Goal: Task Accomplishment & Management: Manage account settings

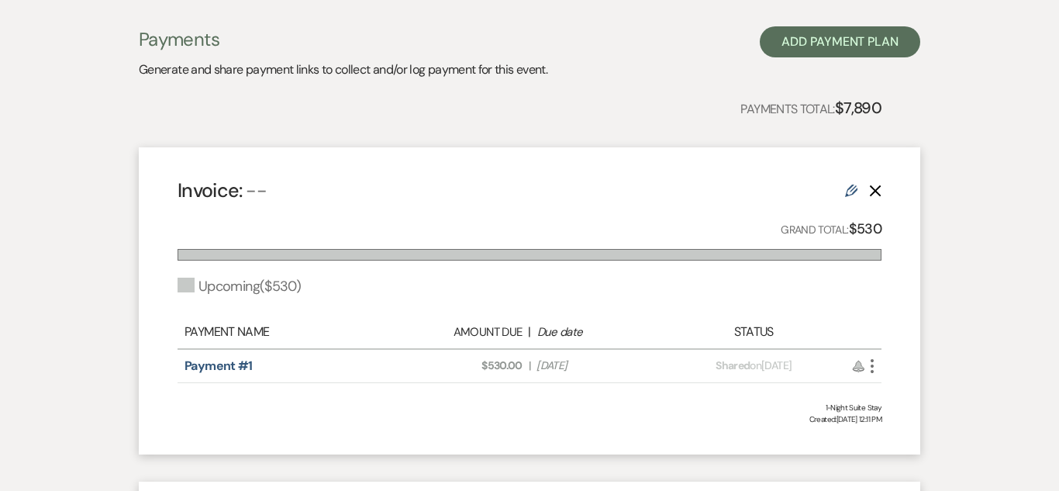
scroll to position [305, 0]
click at [867, 186] on div "Edit Delete" at bounding box center [863, 189] width 36 height 19
click at [859, 188] on div "Edit Delete" at bounding box center [863, 189] width 36 height 19
click at [850, 189] on use at bounding box center [851, 190] width 12 height 12
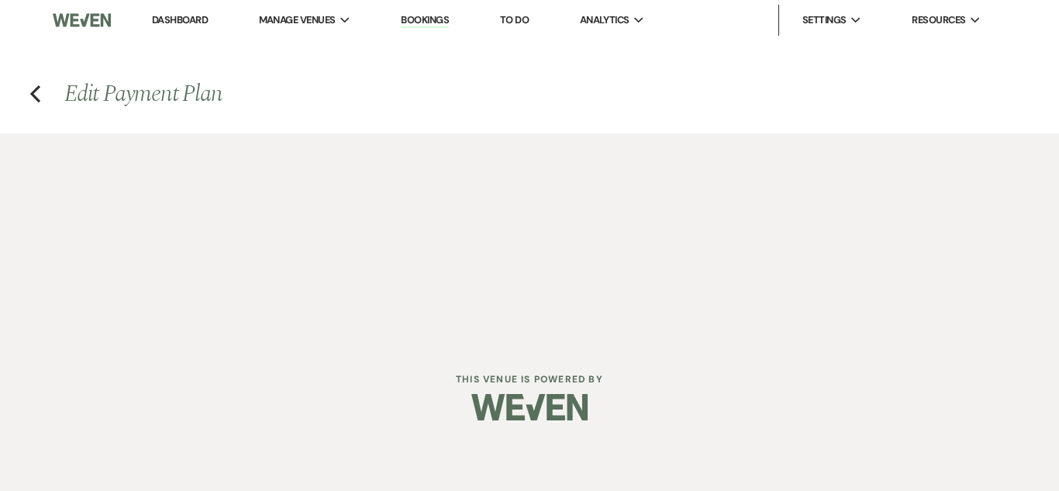
select select "2"
select select "percentage"
select select "true"
select select "client"
select select "weeks"
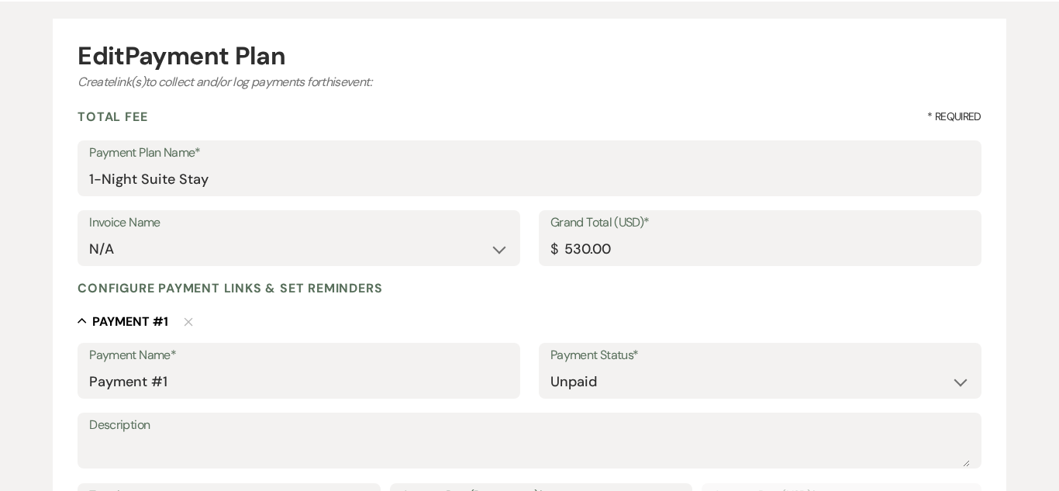
scroll to position [136, 0]
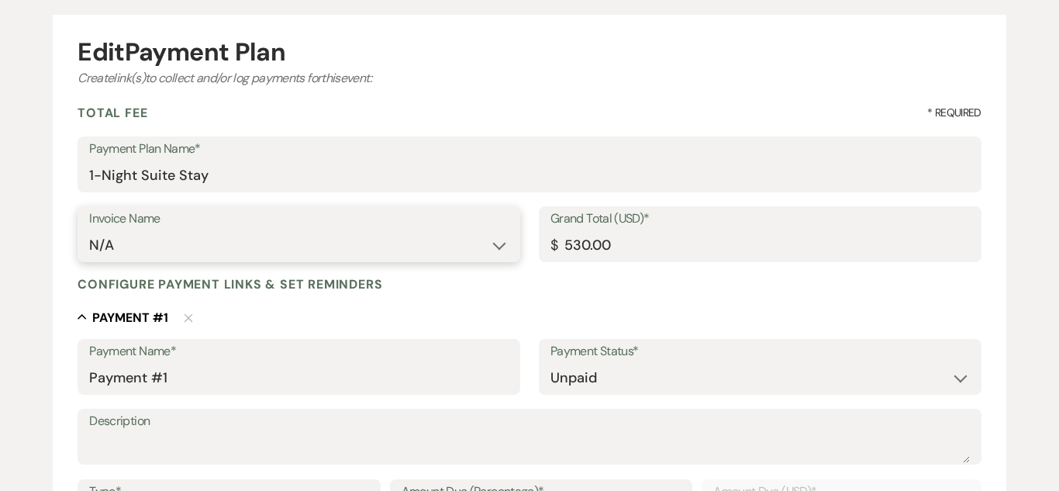
click at [437, 253] on select "N/A Invoice #2 [DATE]" at bounding box center [298, 245] width 419 height 30
click at [397, 340] on label "Payment Name*" at bounding box center [298, 351] width 419 height 22
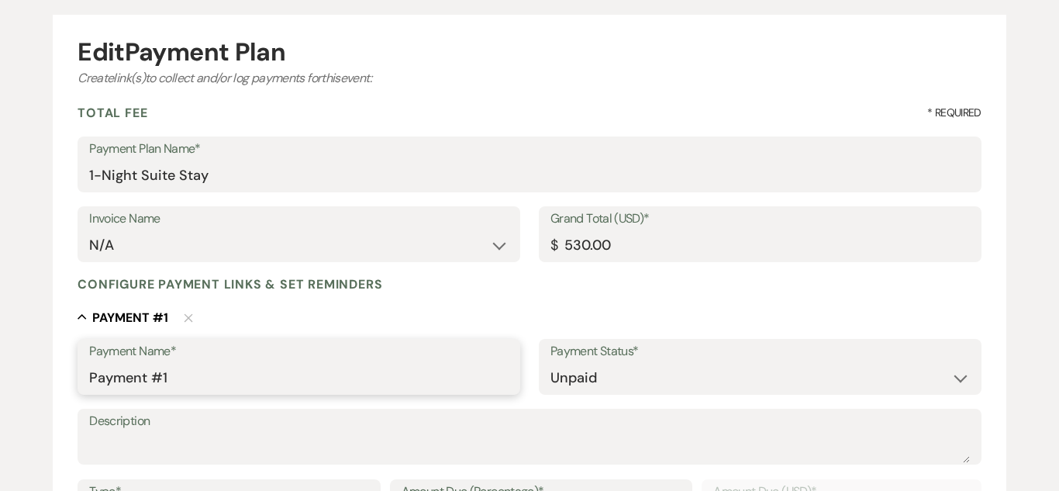
click at [397, 363] on input "Payment #1" at bounding box center [298, 378] width 419 height 30
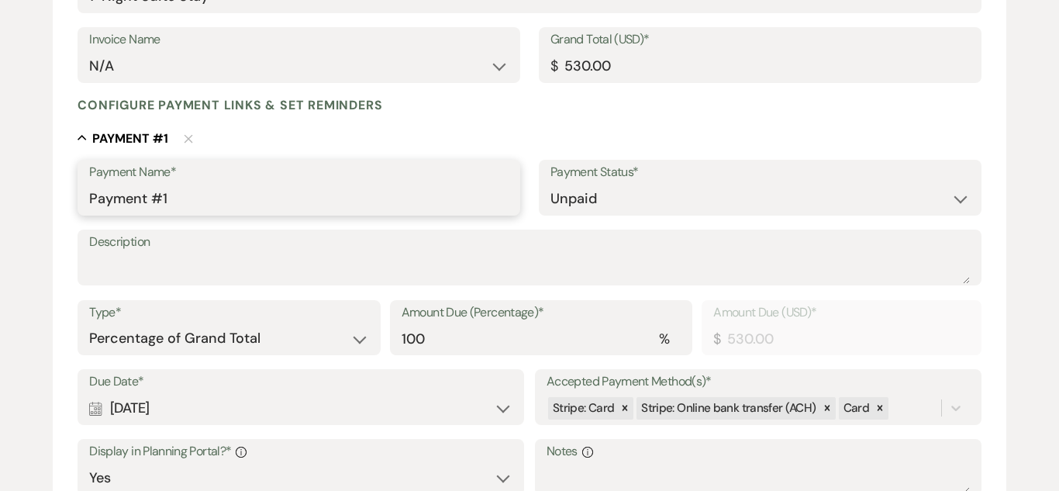
scroll to position [322, 0]
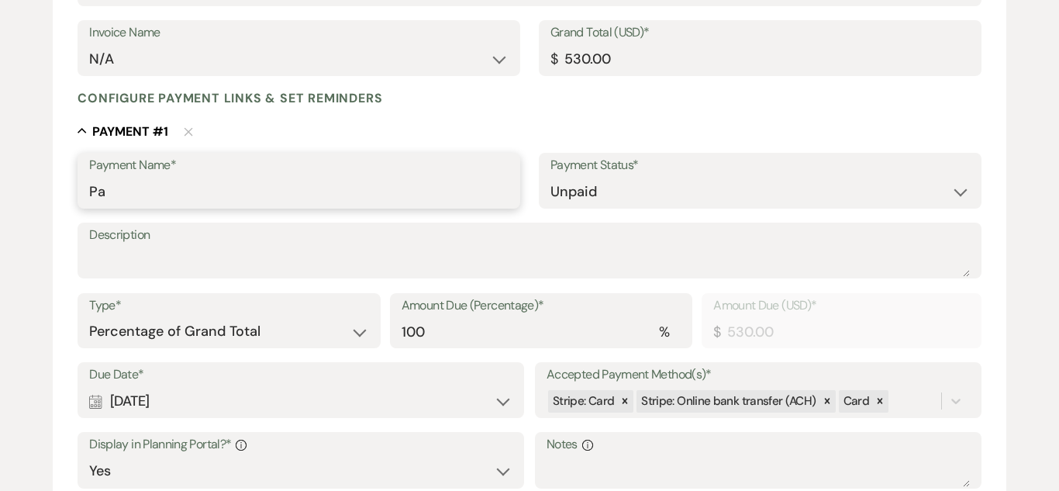
type input "P"
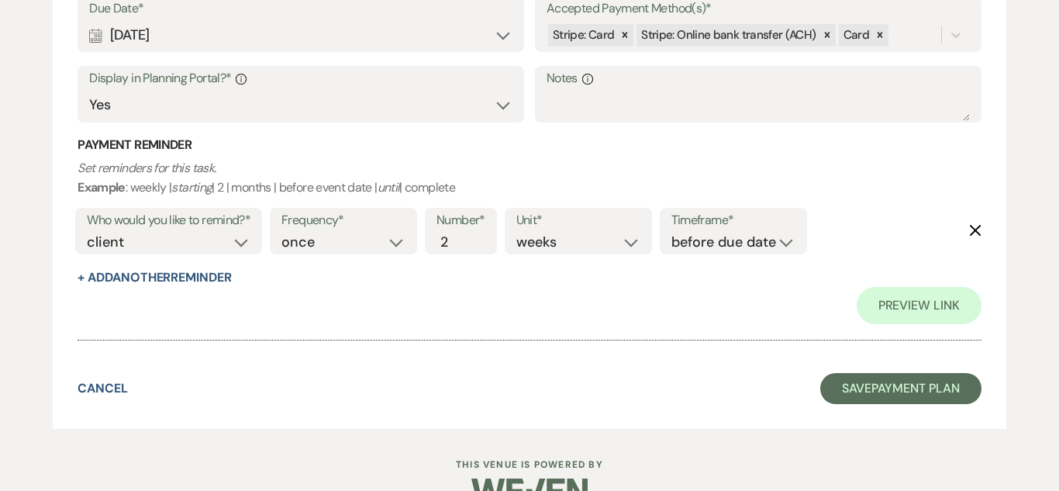
scroll to position [704, 0]
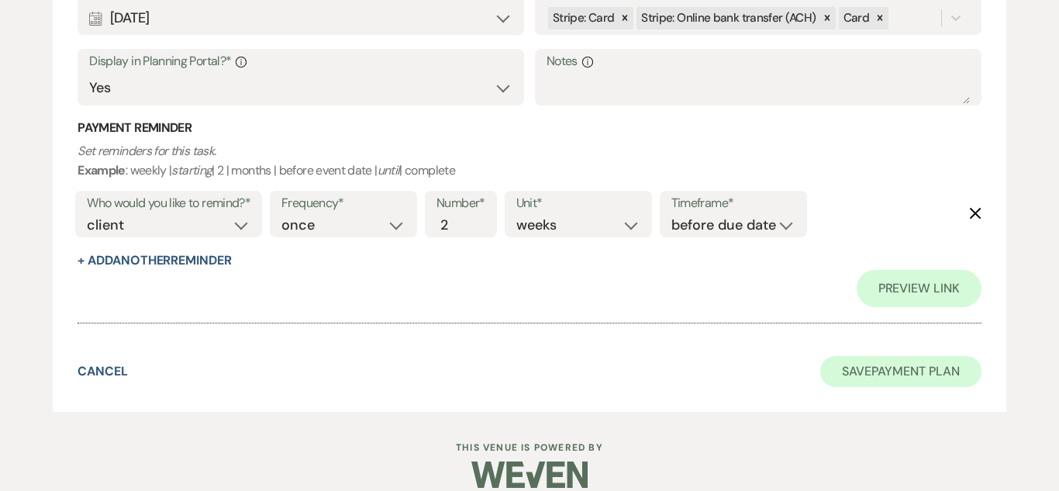
type input "1 night suite stay"
click at [879, 358] on button "Save Payment Plan" at bounding box center [900, 371] width 161 height 31
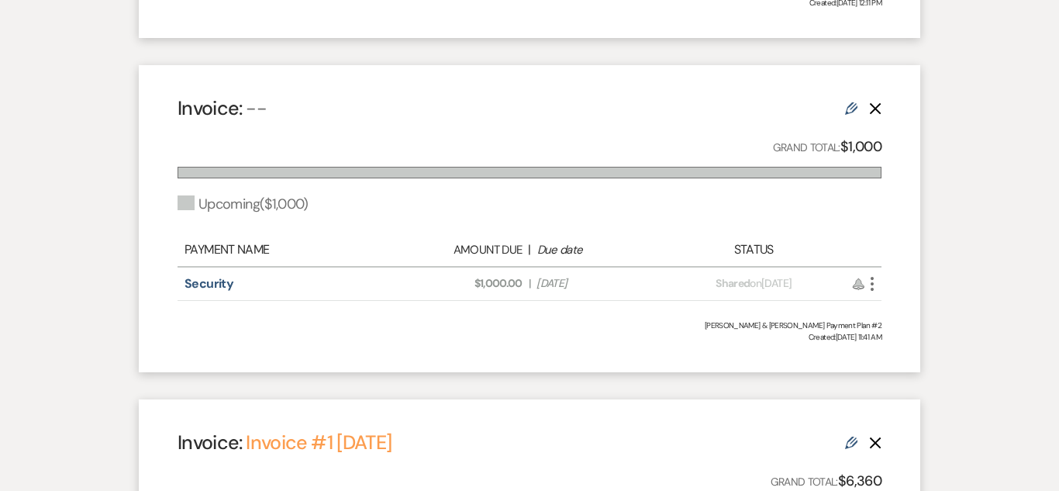
scroll to position [724, 0]
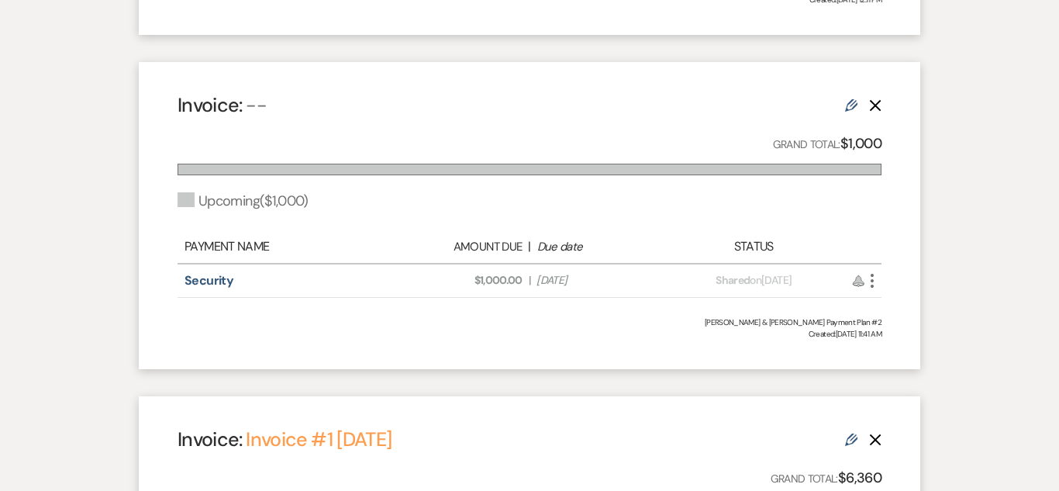
click at [845, 111] on use at bounding box center [851, 105] width 12 height 12
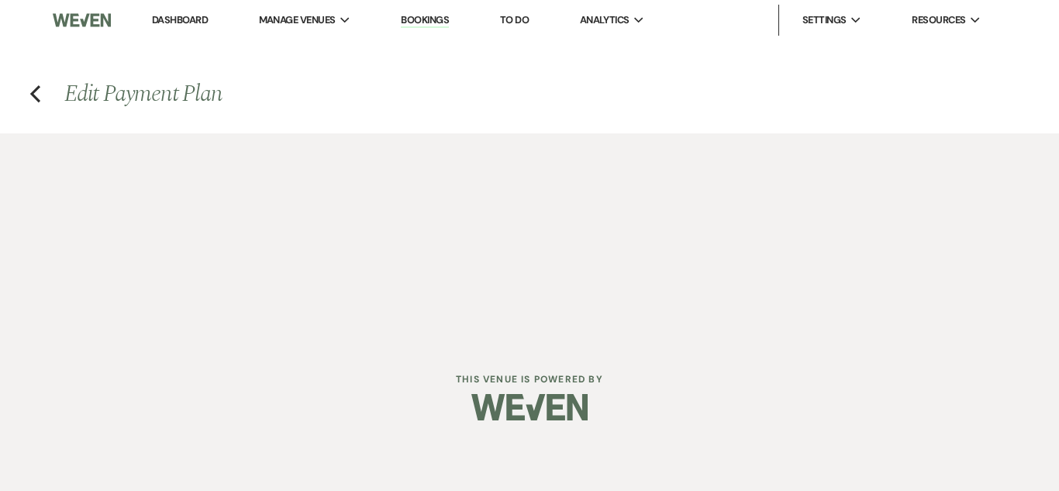
select select "2"
select select "flat"
select select "true"
select select "client"
select select "weeks"
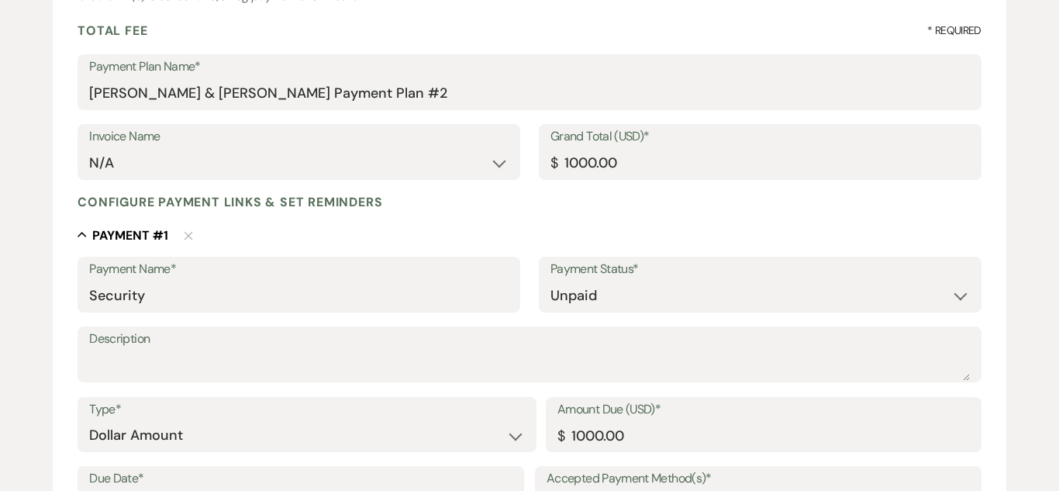
scroll to position [222, 0]
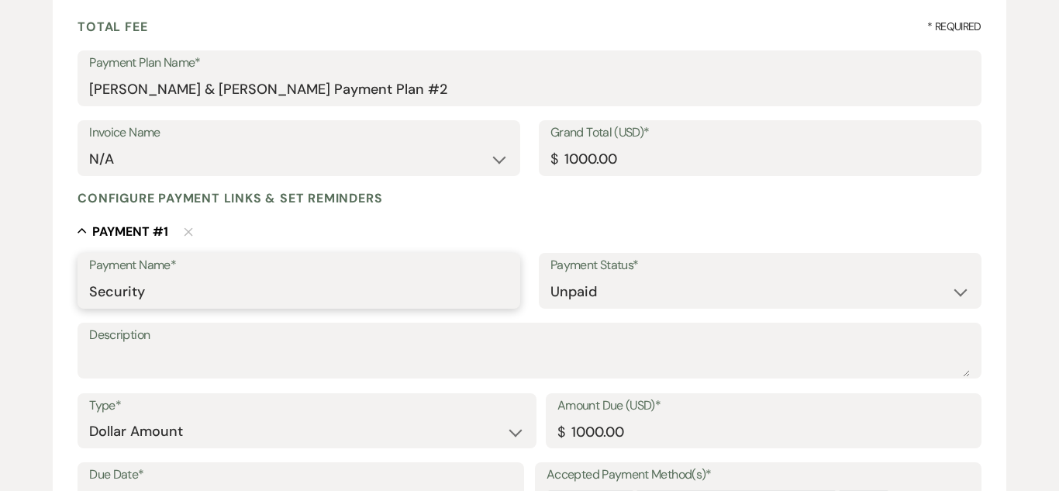
click at [291, 282] on input "Security" at bounding box center [298, 292] width 419 height 30
click at [307, 291] on input "Refundable Security" at bounding box center [298, 292] width 419 height 30
type input "Refundable Security Deposit"
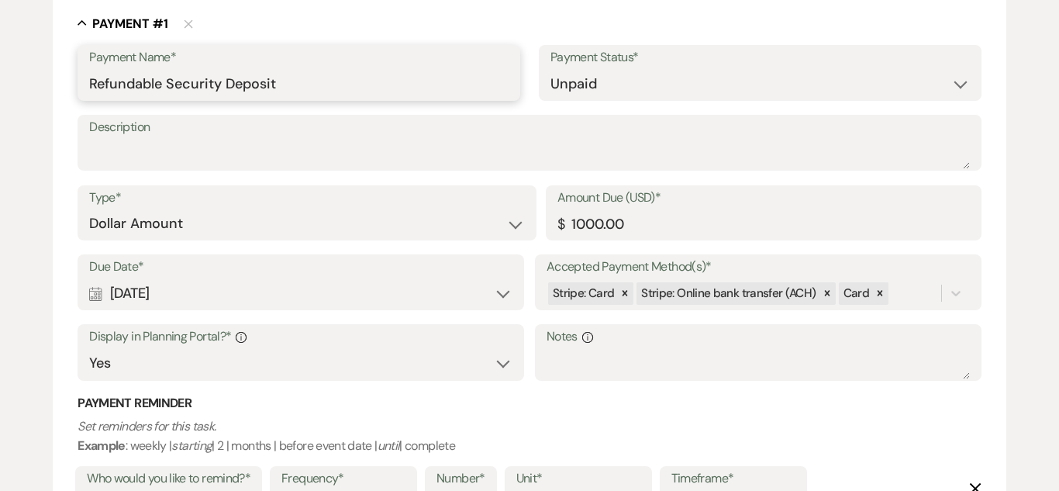
scroll to position [725, 0]
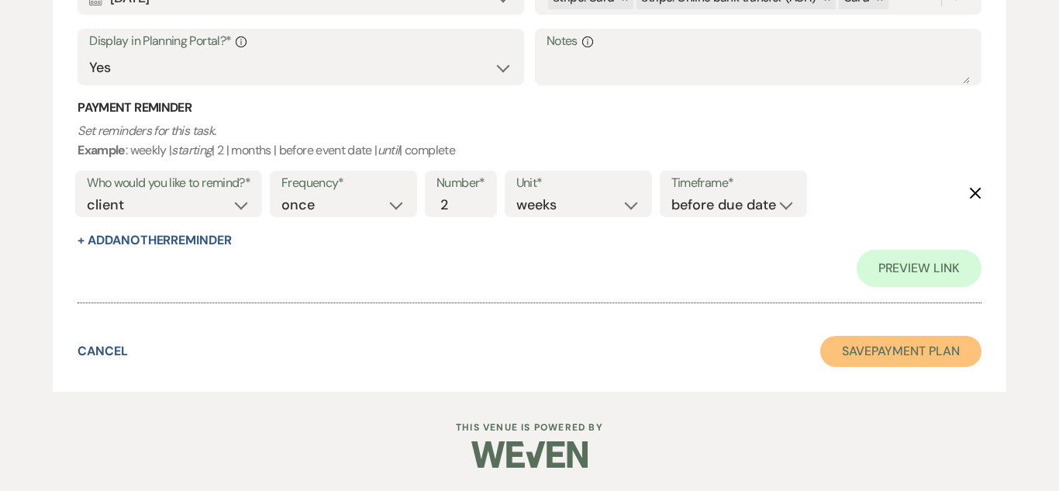
click at [891, 359] on button "Save Payment Plan" at bounding box center [900, 351] width 161 height 31
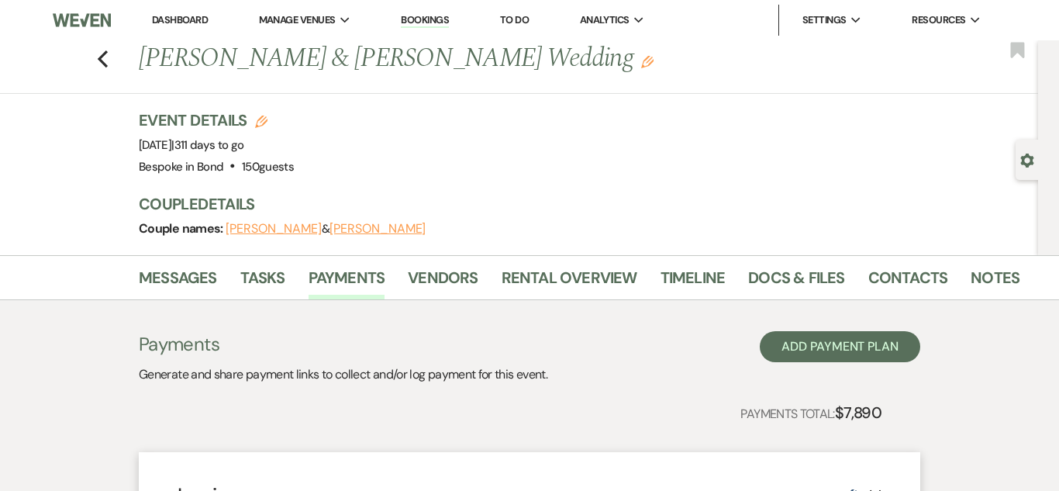
click at [176, 22] on link "Dashboard" at bounding box center [180, 19] width 56 height 13
